Goal: Information Seeking & Learning: Learn about a topic

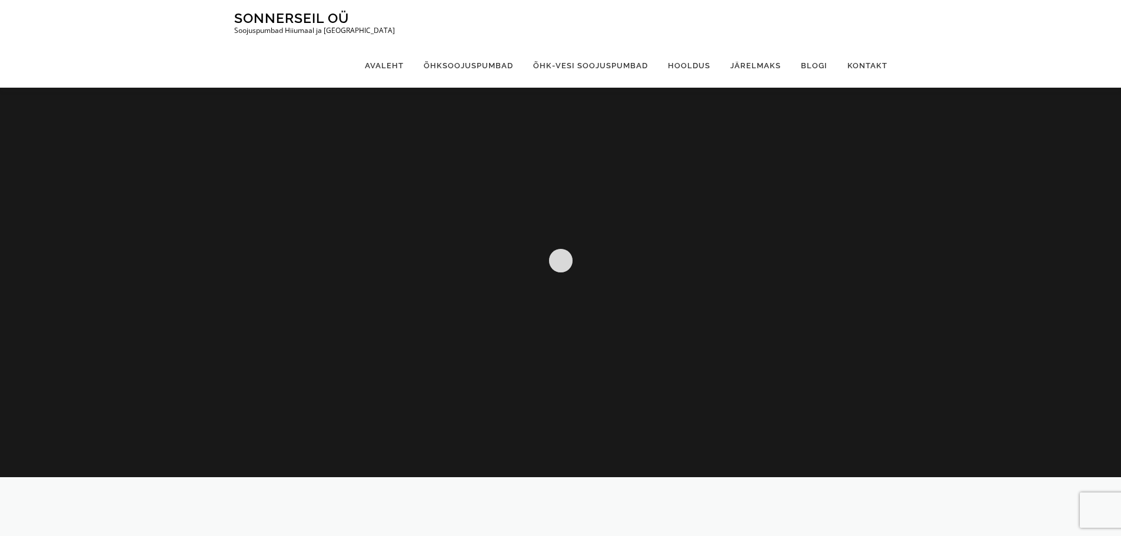
scroll to position [353, 0]
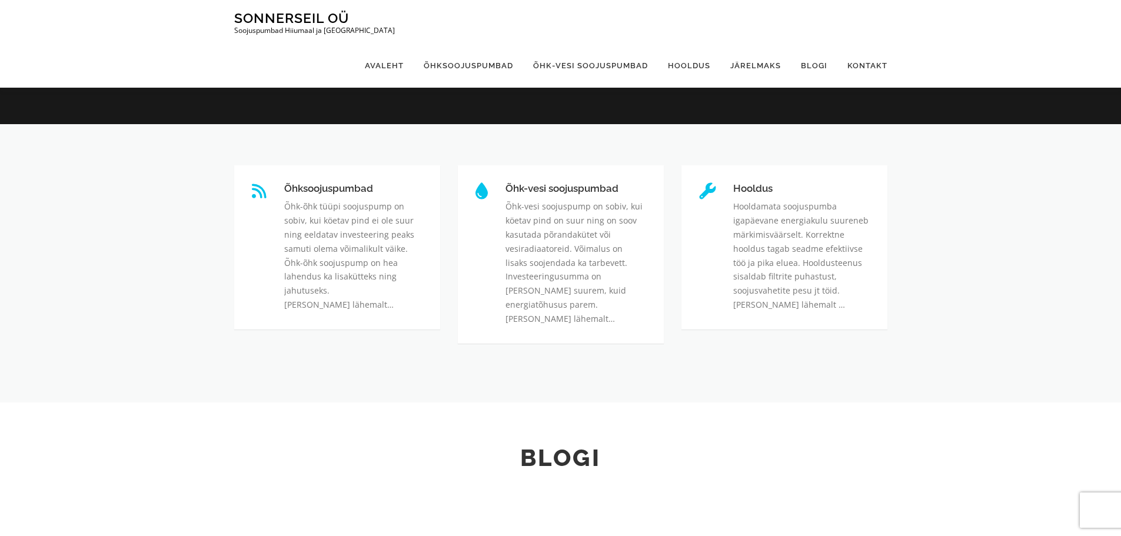
click at [71, 306] on section "Õhksoojuspumbad Õhksoojuspumbad Õhk-õhk tüüpi soojuspump on sobiv, kui köetav p…" at bounding box center [560, 263] width 1121 height 278
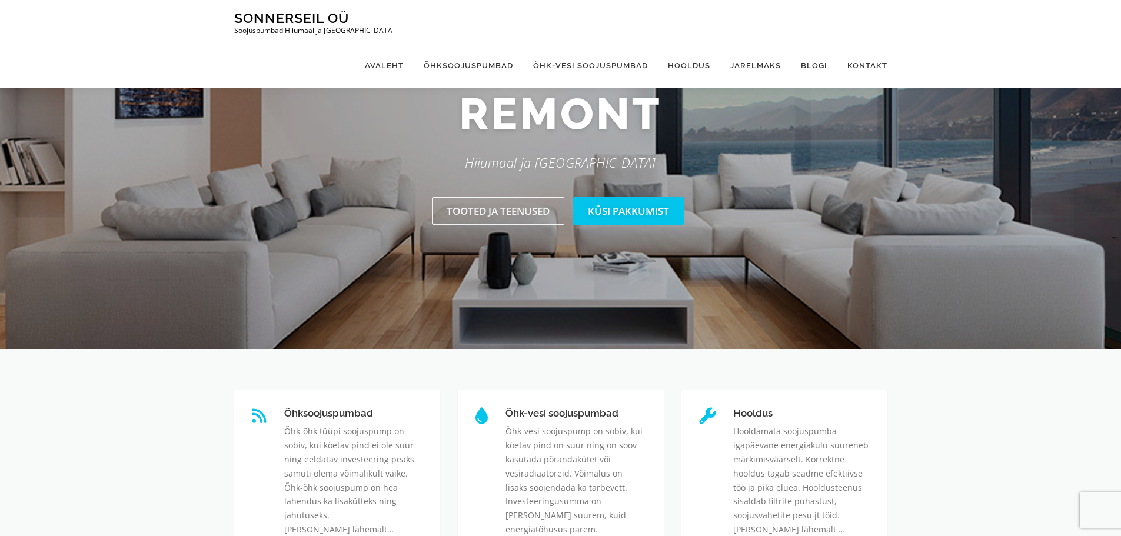
scroll to position [0, 0]
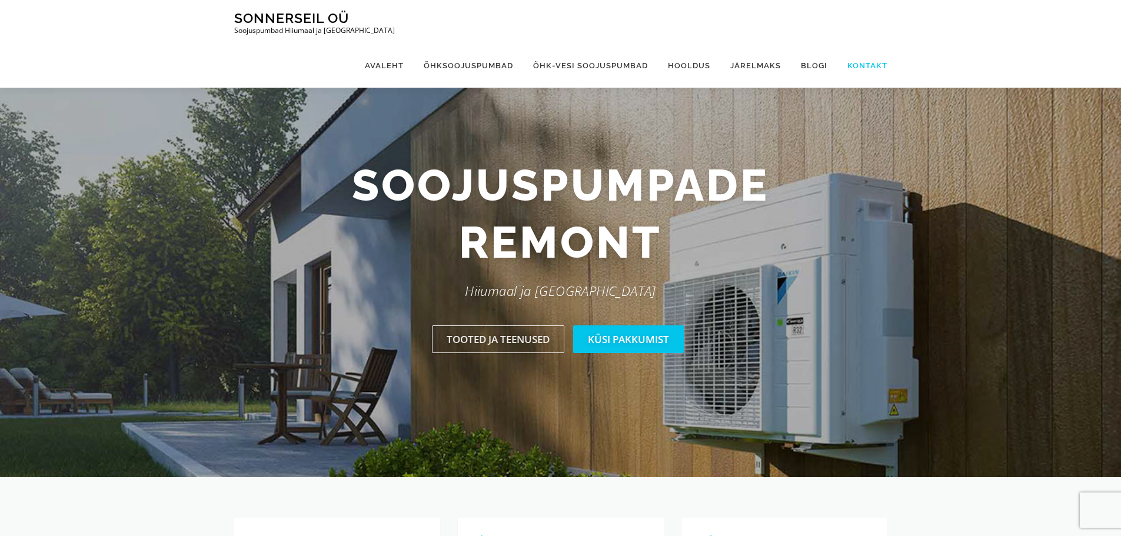
click at [881, 44] on link "Kontakt" at bounding box center [863, 66] width 50 height 44
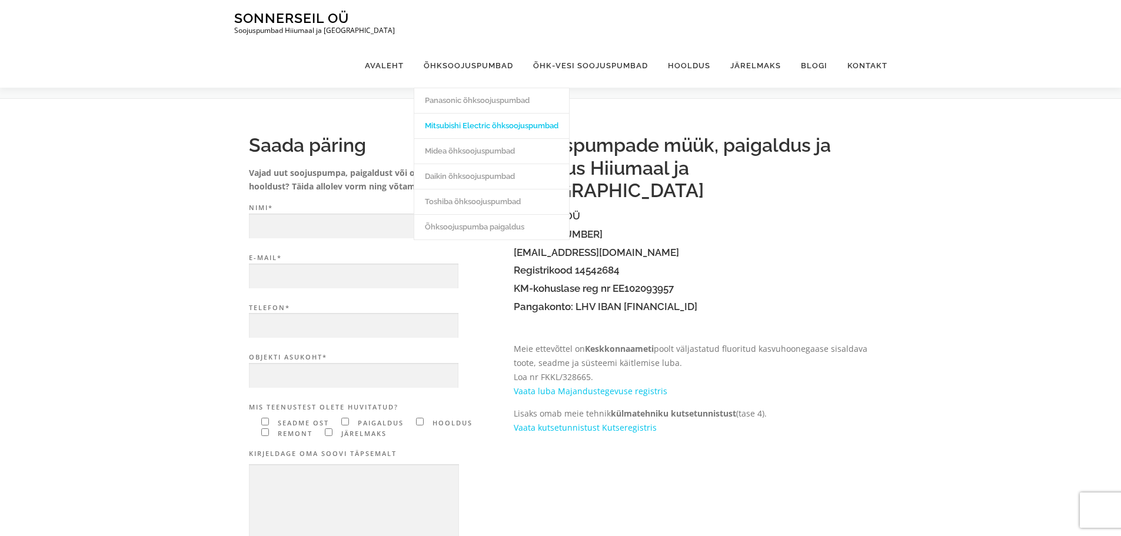
click at [516, 113] on link "Mitsubishi Electric õhksoojuspumbad" at bounding box center [491, 125] width 155 height 25
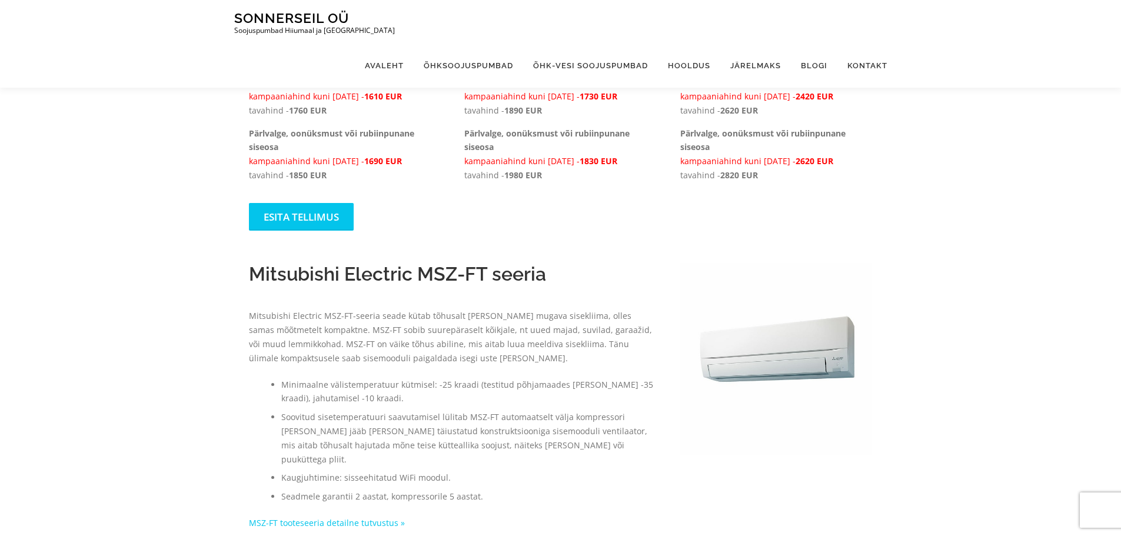
scroll to position [294, 0]
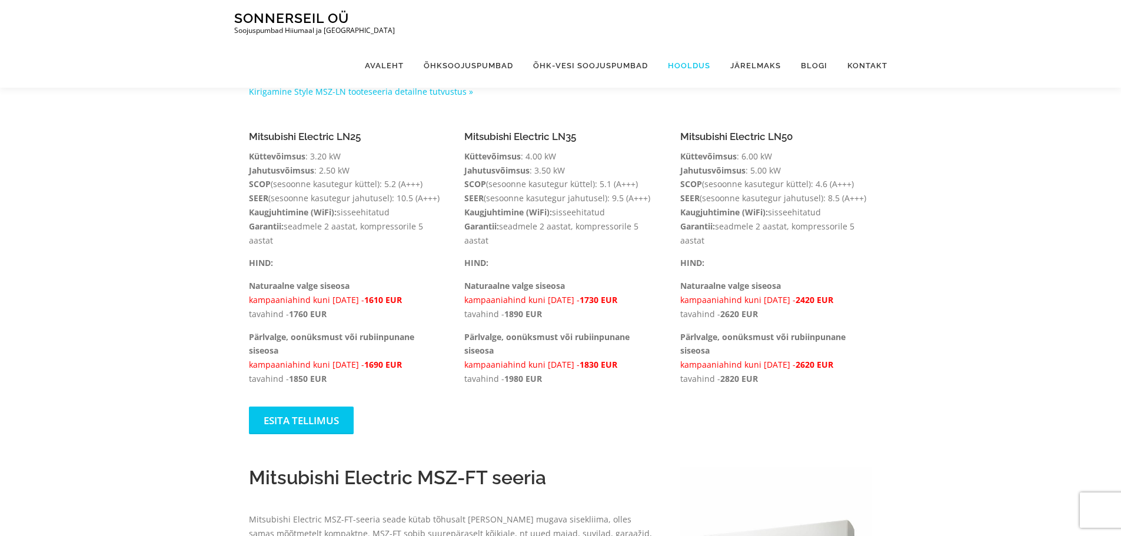
click at [692, 44] on link "Hooldus" at bounding box center [689, 66] width 62 height 44
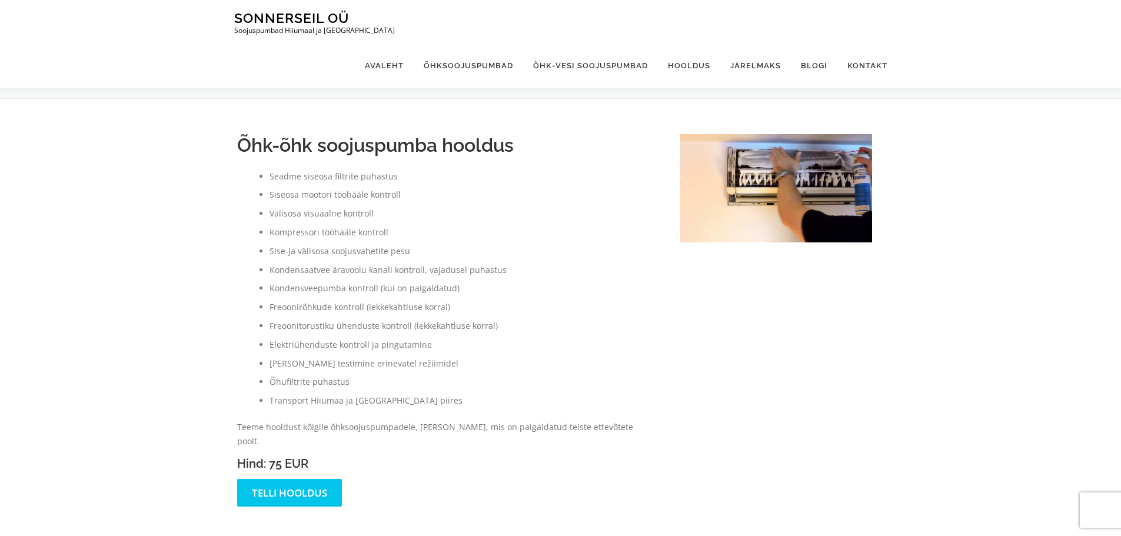
click at [453, 502] on div "Õhk-õhk soojuspumba hooldus Seadme siseosa filtrite puhastus Siseosa mootori tö…" at bounding box center [452, 324] width 431 height 405
click at [452, 495] on div "Õhk-õhk soojuspumba hooldus Seadme siseosa filtrite puhastus Siseosa mootori tö…" at bounding box center [447, 324] width 420 height 381
